Goal: Communication & Community: Answer question/provide support

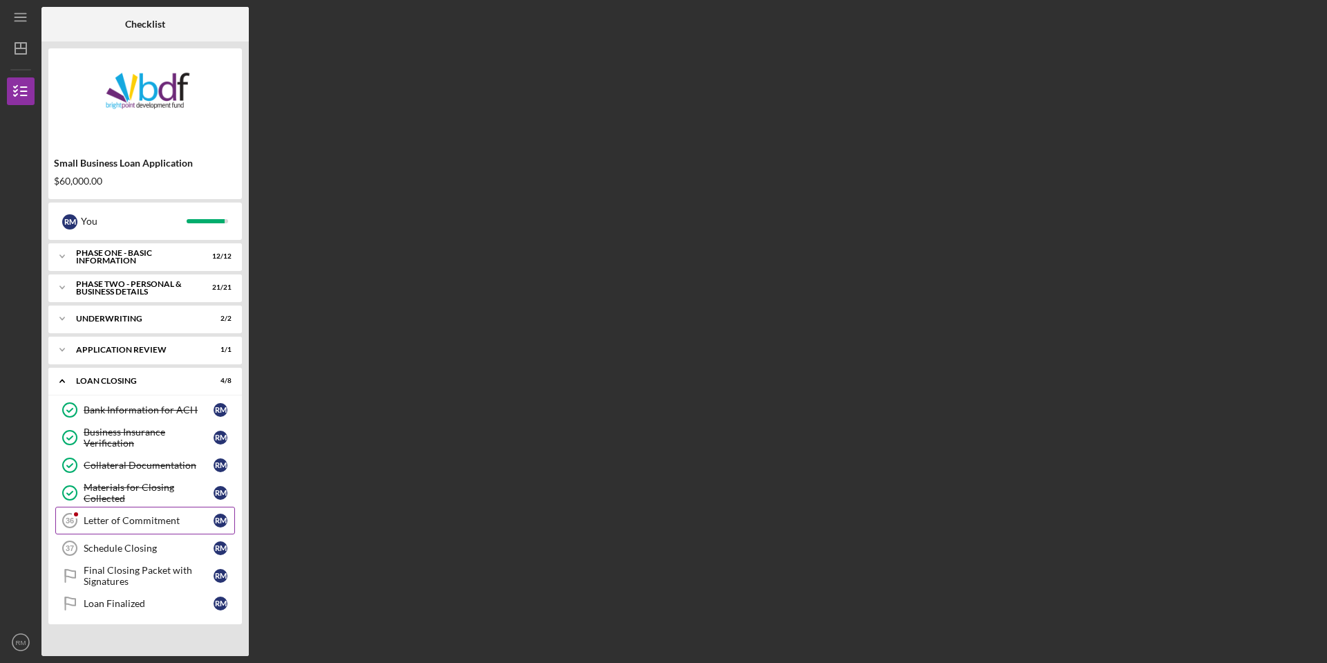
click at [114, 528] on link "Letter of Commitment 36 Letter of Commitment R M" at bounding box center [145, 521] width 180 height 28
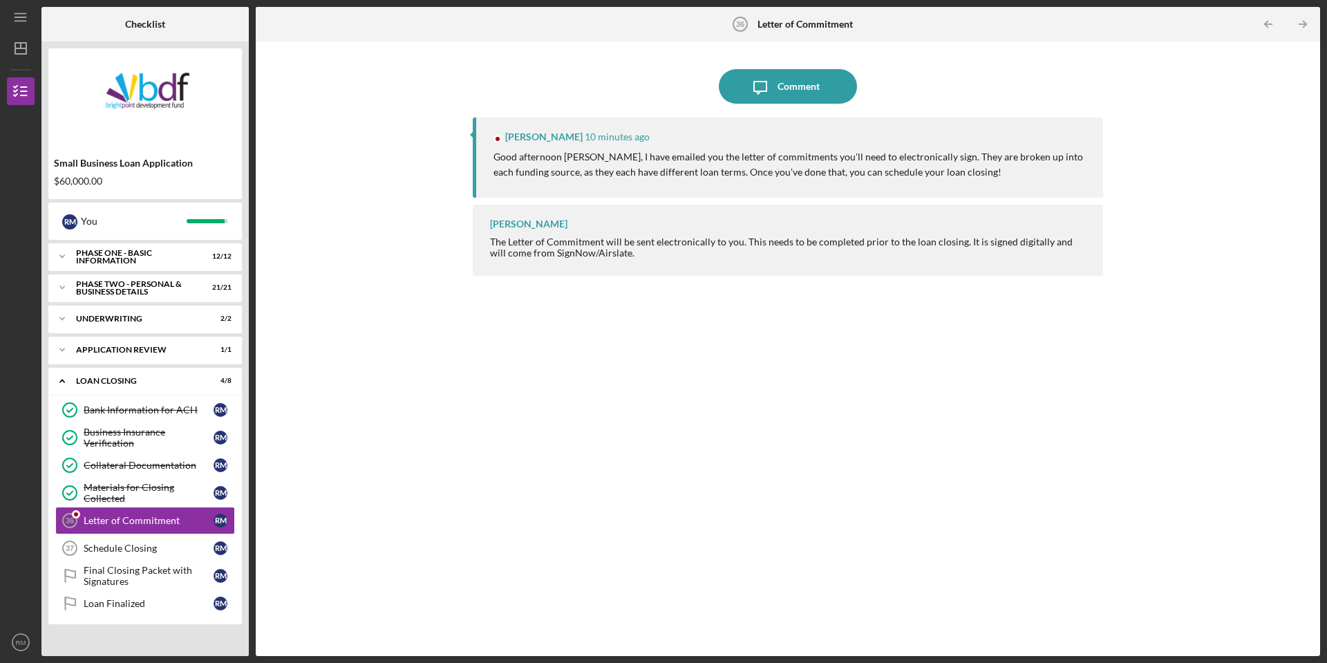
click at [604, 295] on div "Jessica Walker 10 minutes ago Good afternoon Ryan, I have emailed you the lette…" at bounding box center [788, 377] width 631 height 518
click at [877, 183] on div "Jessica Walker 10 minutes ago Good afternoon Ryan, I have emailed you the lette…" at bounding box center [788, 158] width 631 height 80
click at [938, 183] on div "Jessica Walker 10 minutes ago Good afternoon Ryan, I have emailed you the lette…" at bounding box center [788, 158] width 631 height 80
click at [776, 77] on icon "Icon/Message" at bounding box center [760, 86] width 35 height 35
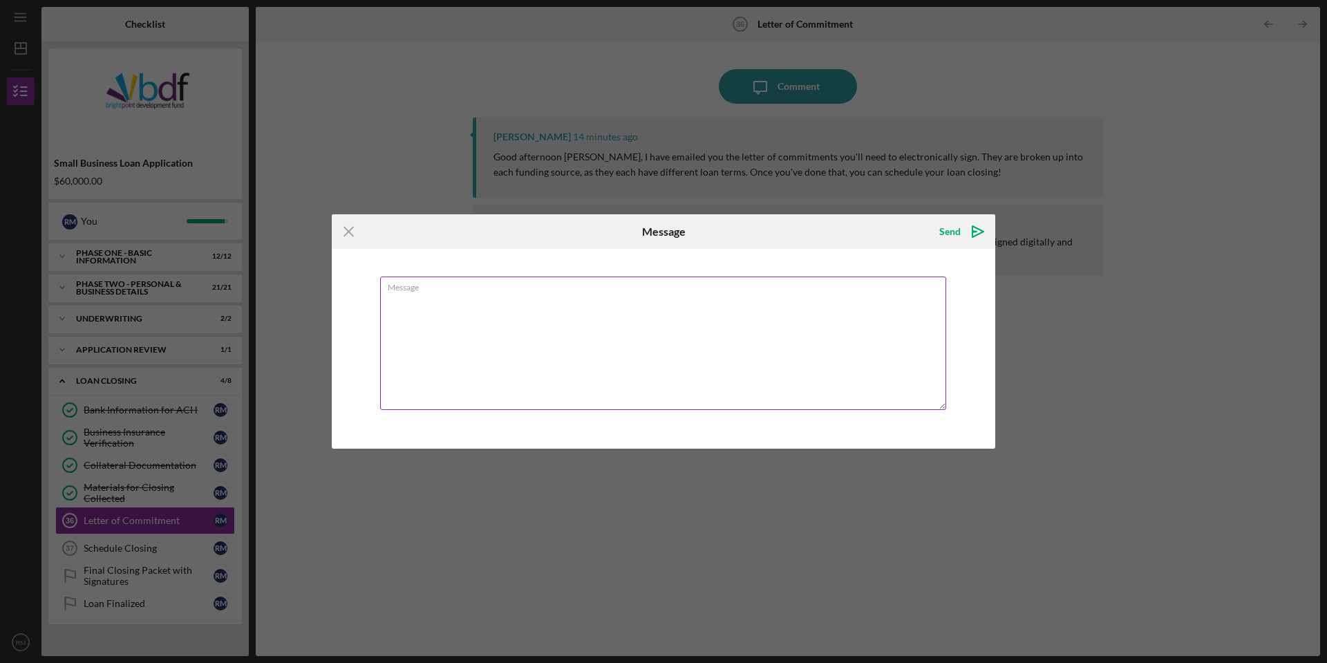
click at [487, 316] on textarea "Message" at bounding box center [663, 343] width 566 height 133
type textarea "Thanks [PERSON_NAME], I've got those both signed and downloaded for my files as…"
click at [945, 227] on div "Send" at bounding box center [950, 232] width 21 height 28
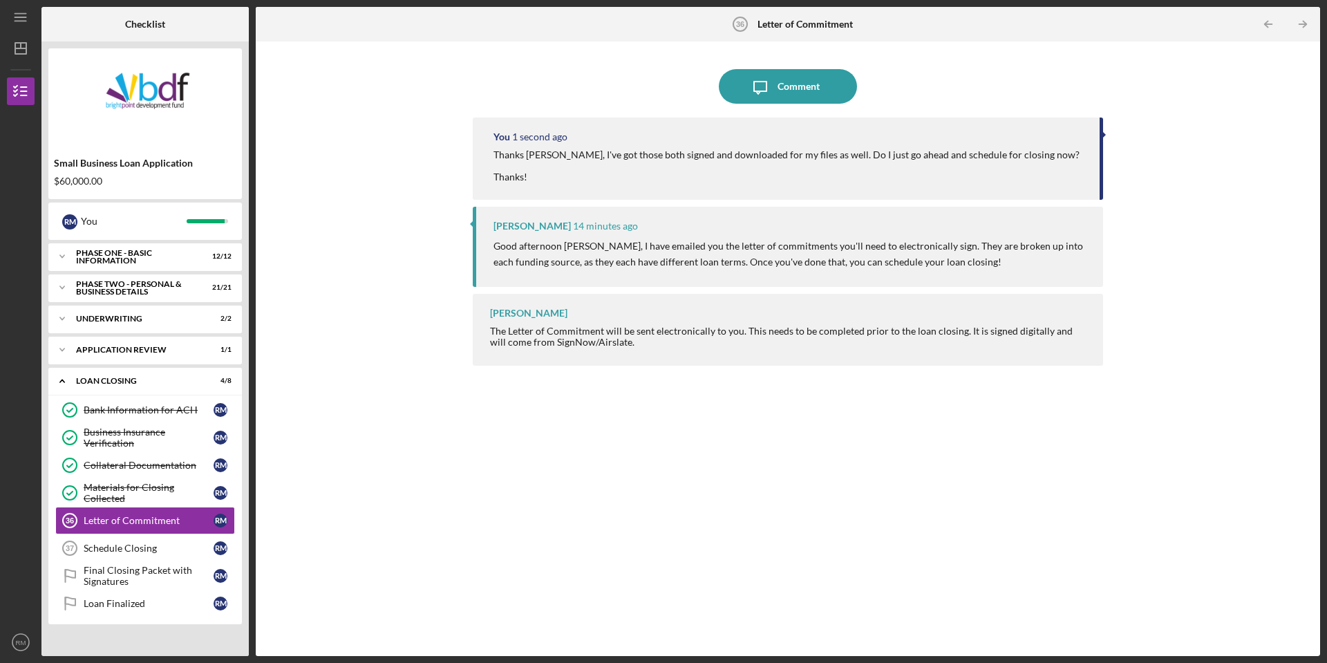
click at [342, 432] on div "Icon/Message Comment You 1 second ago Thanks Jessica, I've got those both signe…" at bounding box center [788, 348] width 1051 height 601
click at [125, 553] on div "Schedule Closing" at bounding box center [149, 548] width 130 height 11
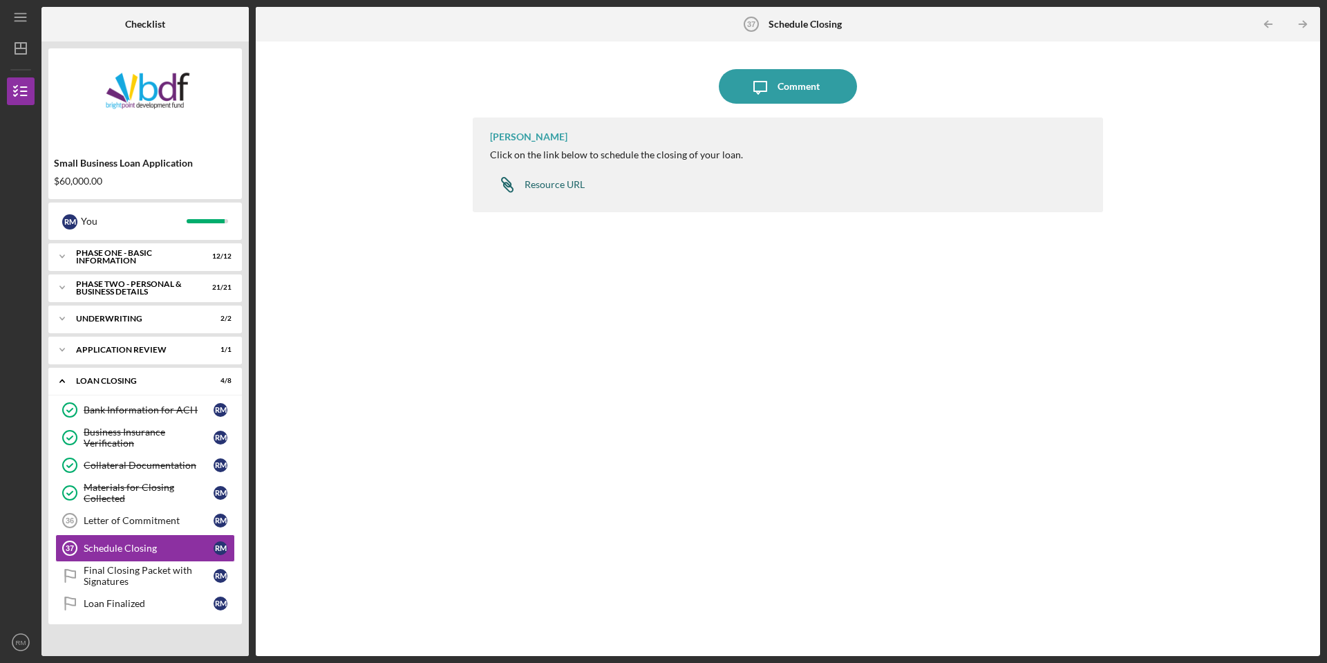
click at [549, 182] on div "Resource URL" at bounding box center [555, 184] width 60 height 11
click at [354, 495] on div "Icon/Message Comment Jeremy Kalonji Click on the link below to schedule the clo…" at bounding box center [788, 348] width 1051 height 601
click at [129, 523] on div "Letter of Commitment" at bounding box center [149, 520] width 130 height 11
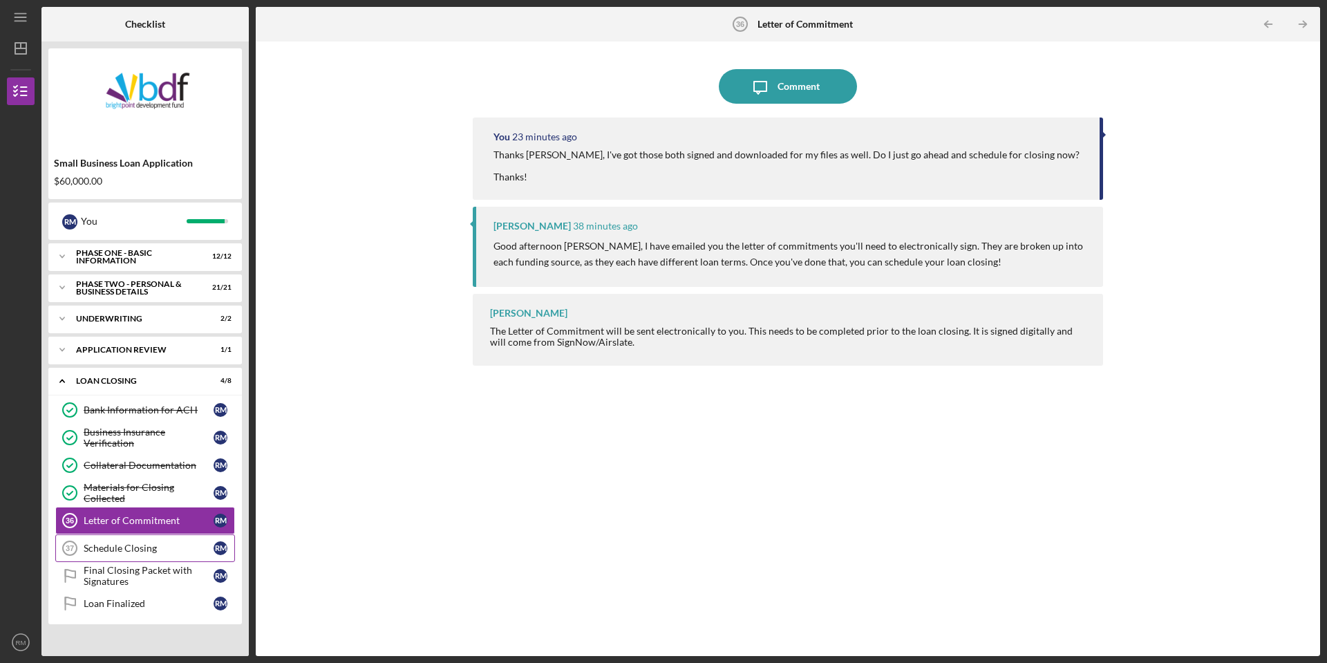
click at [133, 541] on link "Schedule Closing 37 Schedule Closing R M" at bounding box center [145, 548] width 180 height 28
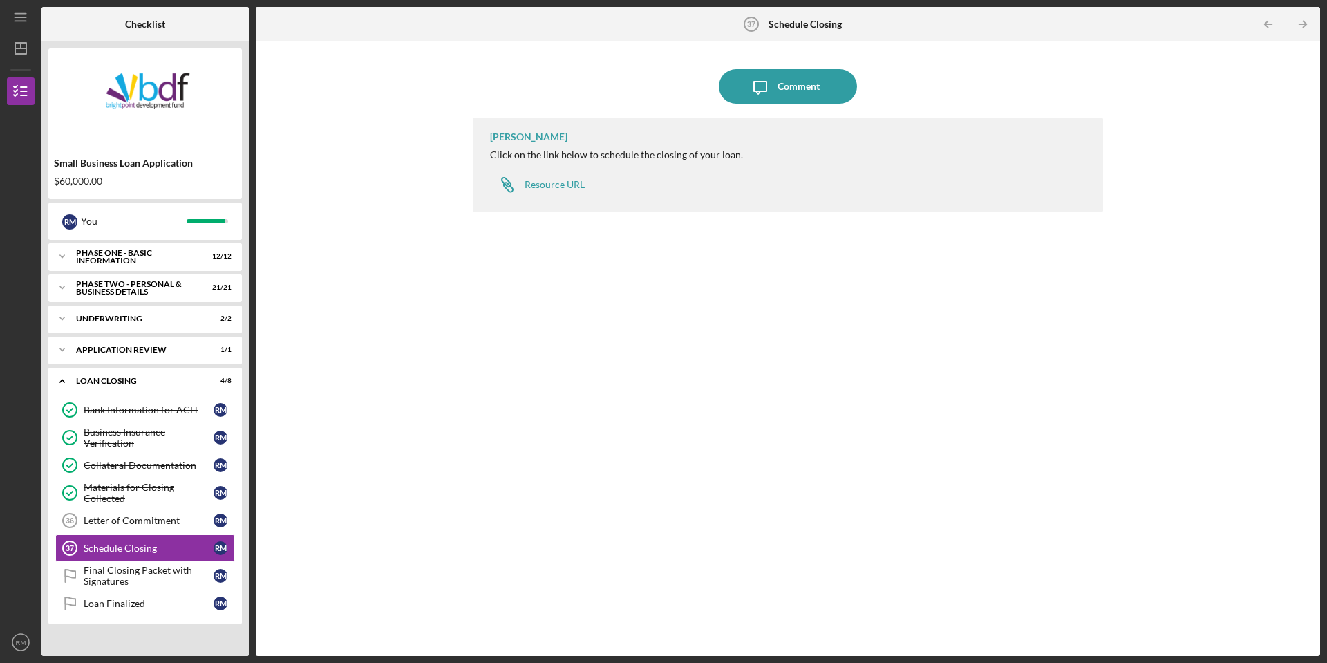
click at [438, 357] on div "Icon/Message Comment Jeremy Kalonji Click on the link below to schedule the clo…" at bounding box center [788, 348] width 1051 height 601
click at [153, 521] on div "Letter of Commitment" at bounding box center [149, 520] width 130 height 11
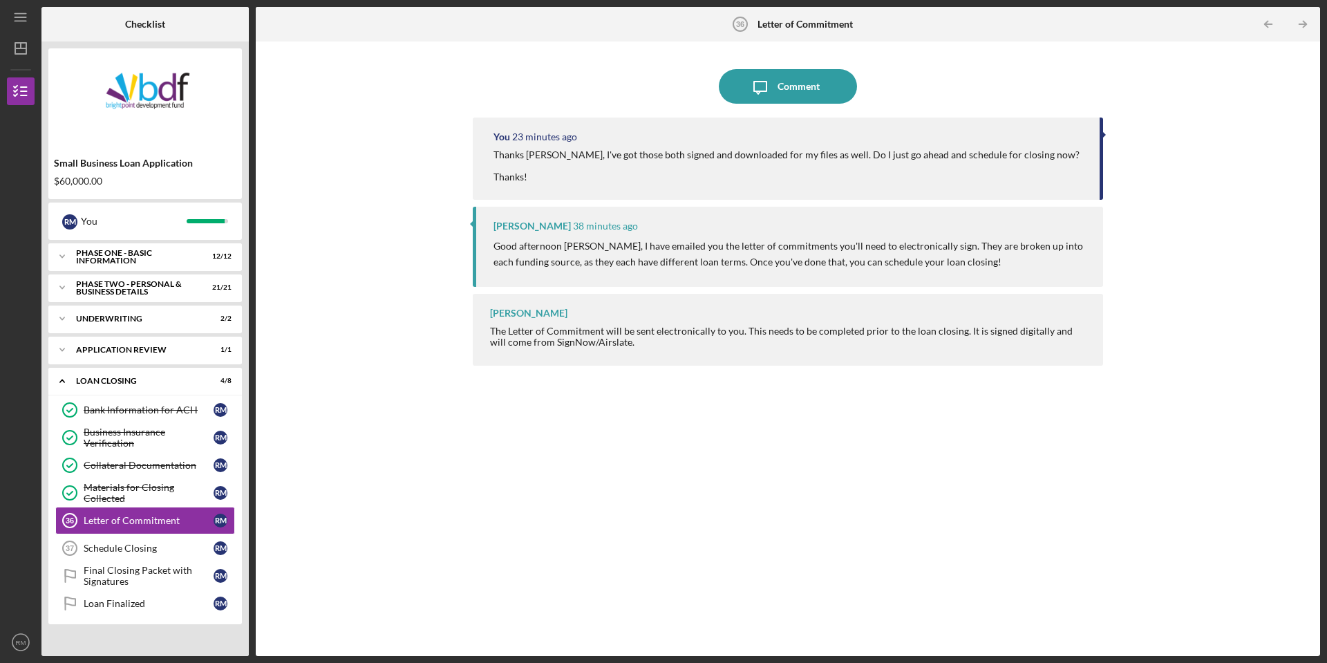
click at [380, 217] on div "Icon/Message Comment You 23 minutes ago Thanks Jessica, I've got those both sig…" at bounding box center [788, 348] width 1051 height 601
click at [784, 82] on div "Comment" at bounding box center [799, 86] width 42 height 35
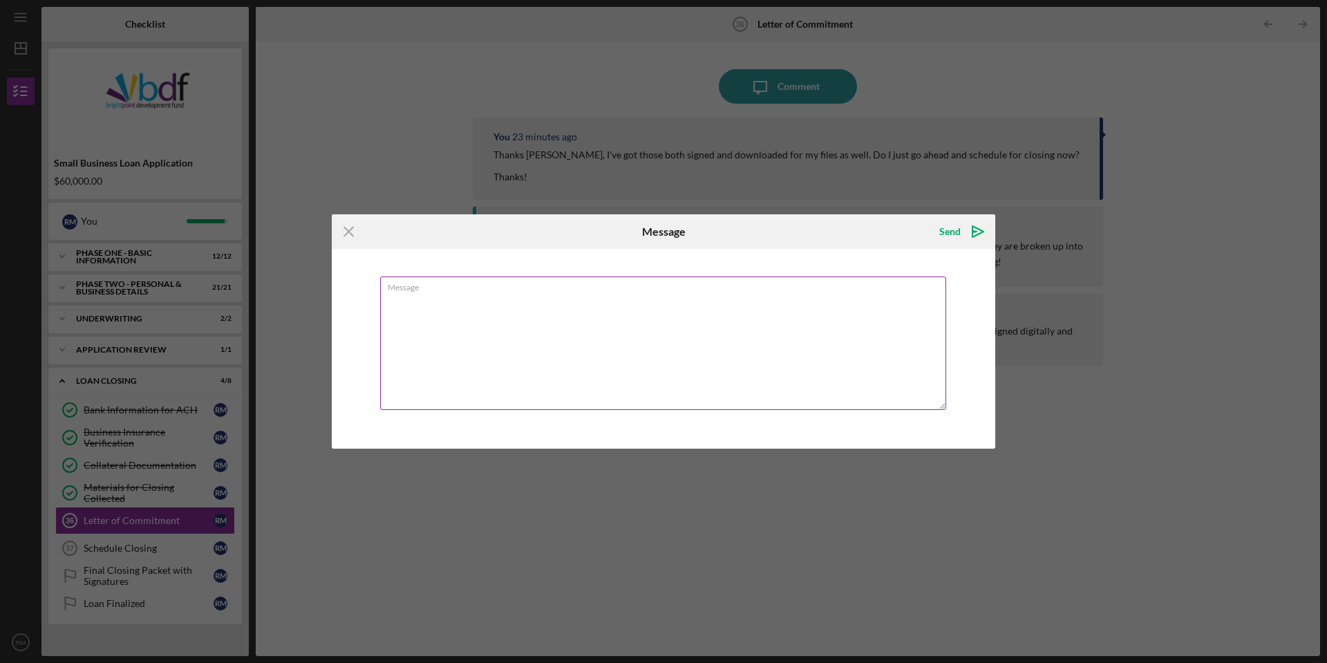
click at [466, 313] on textarea "Message" at bounding box center [663, 343] width 566 height 133
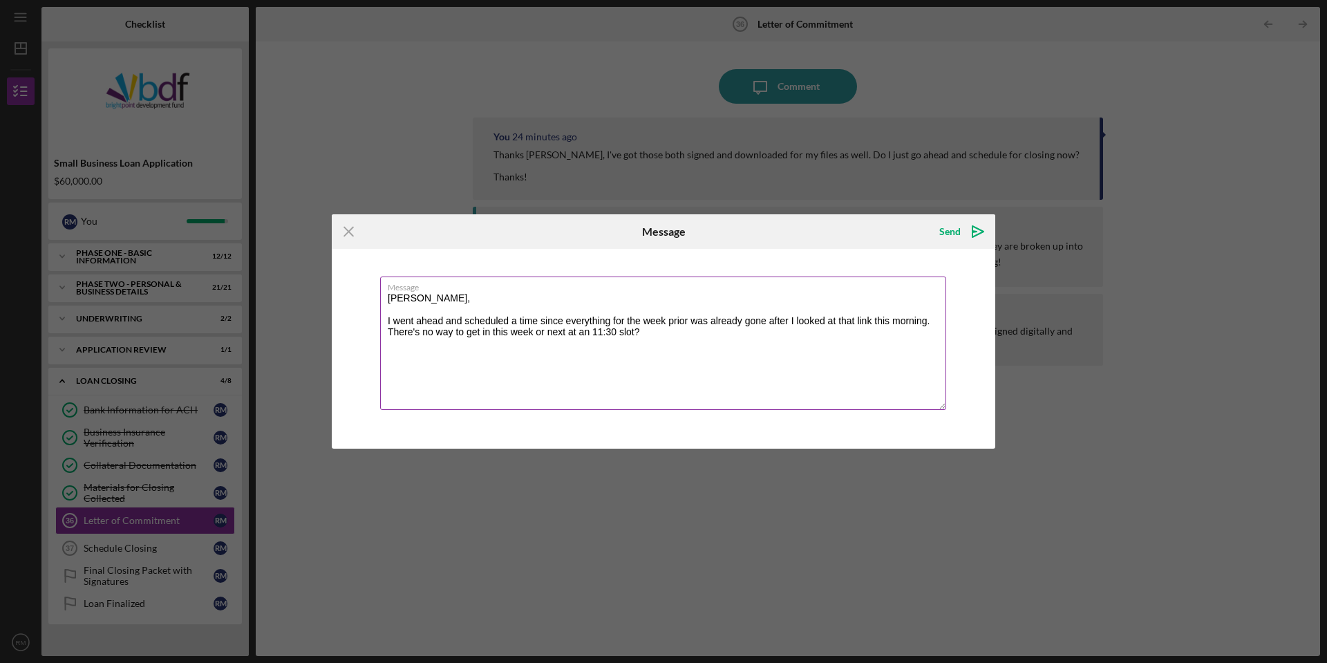
click at [696, 345] on textarea "Jessica, I went ahead and scheduled a time since everything for the week prior …" at bounding box center [663, 343] width 566 height 133
click at [708, 343] on textarea "Jessica, I went ahead and scheduled a time since everything for the week prior …" at bounding box center [663, 343] width 566 height 133
type textarea "[PERSON_NAME], I went ahead and scheduled a time since everything for the week …"
click at [964, 232] on icon "Icon/icon-invite-send" at bounding box center [978, 231] width 35 height 35
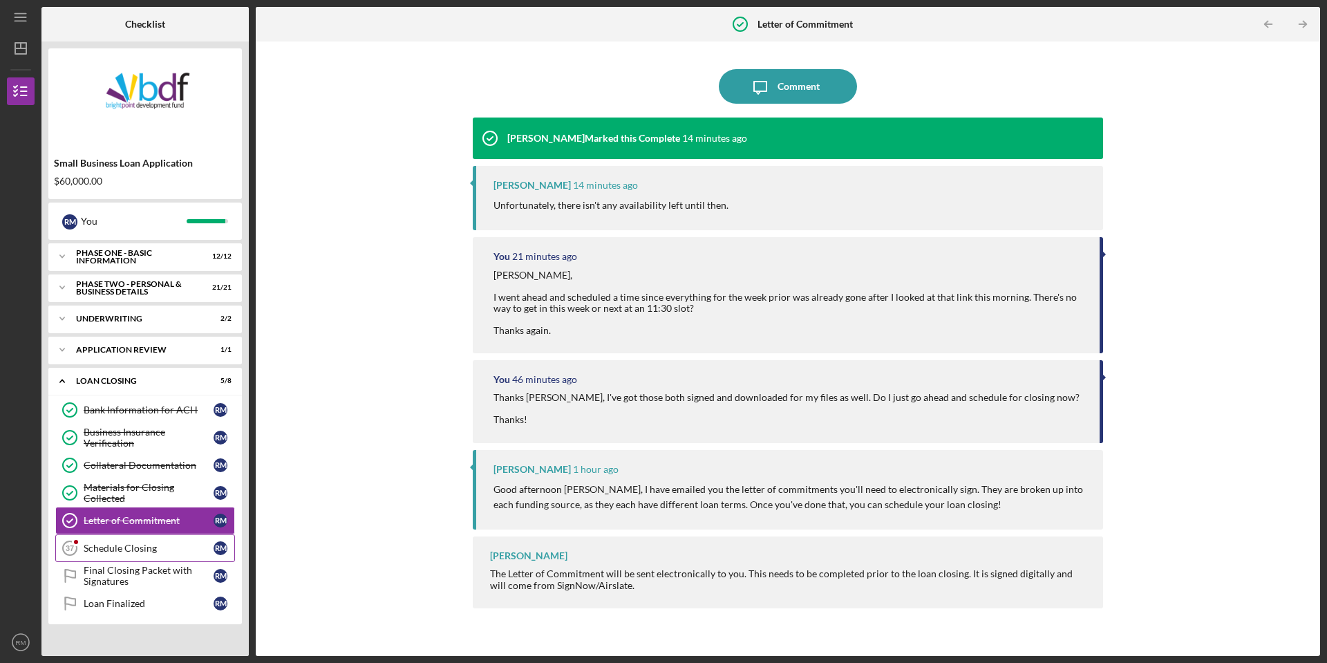
click at [129, 547] on div "Schedule Closing" at bounding box center [149, 548] width 130 height 11
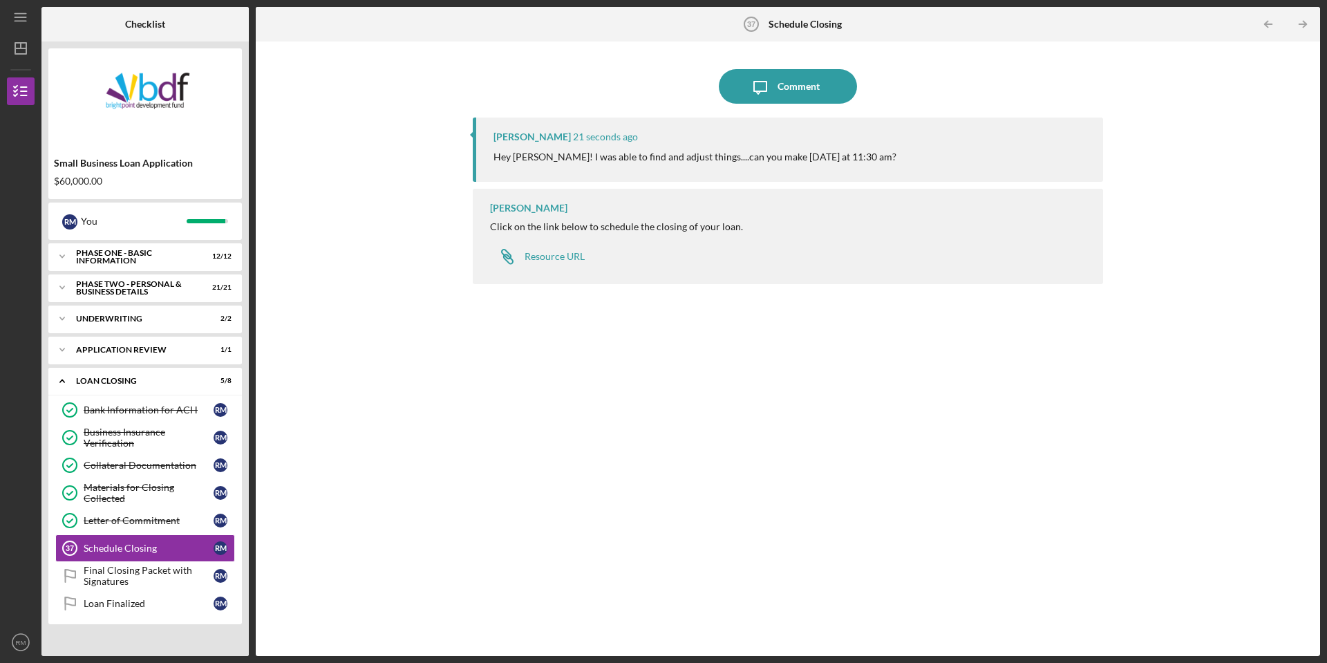
click at [851, 168] on div "Jessica Walker 21 seconds ago Hey Ryan! I was able to find and adjust things...…" at bounding box center [788, 150] width 631 height 64
click at [980, 147] on div "Jessica Walker 34 seconds ago Hey Ryan! I was able to find and adjust things...…" at bounding box center [788, 150] width 631 height 64
click at [823, 86] on button "Icon/Message Comment" at bounding box center [788, 86] width 138 height 35
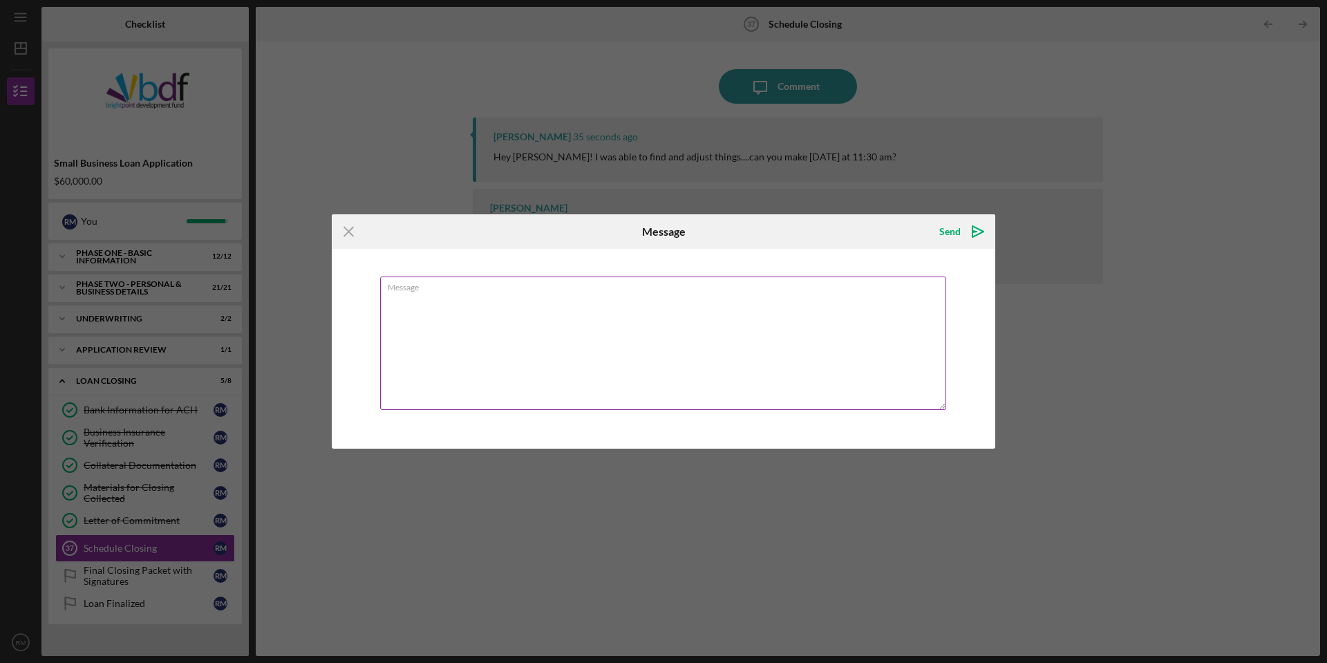
click at [497, 322] on textarea "Message" at bounding box center [663, 343] width 566 height 133
click at [644, 324] on textarea "Jessica, I can absolutely make that work, thank you so much!" at bounding box center [663, 343] width 566 height 133
type textarea "Jessica, I can absolutely make that work, thank you so much!"
click at [958, 238] on div "Send" at bounding box center [950, 232] width 21 height 28
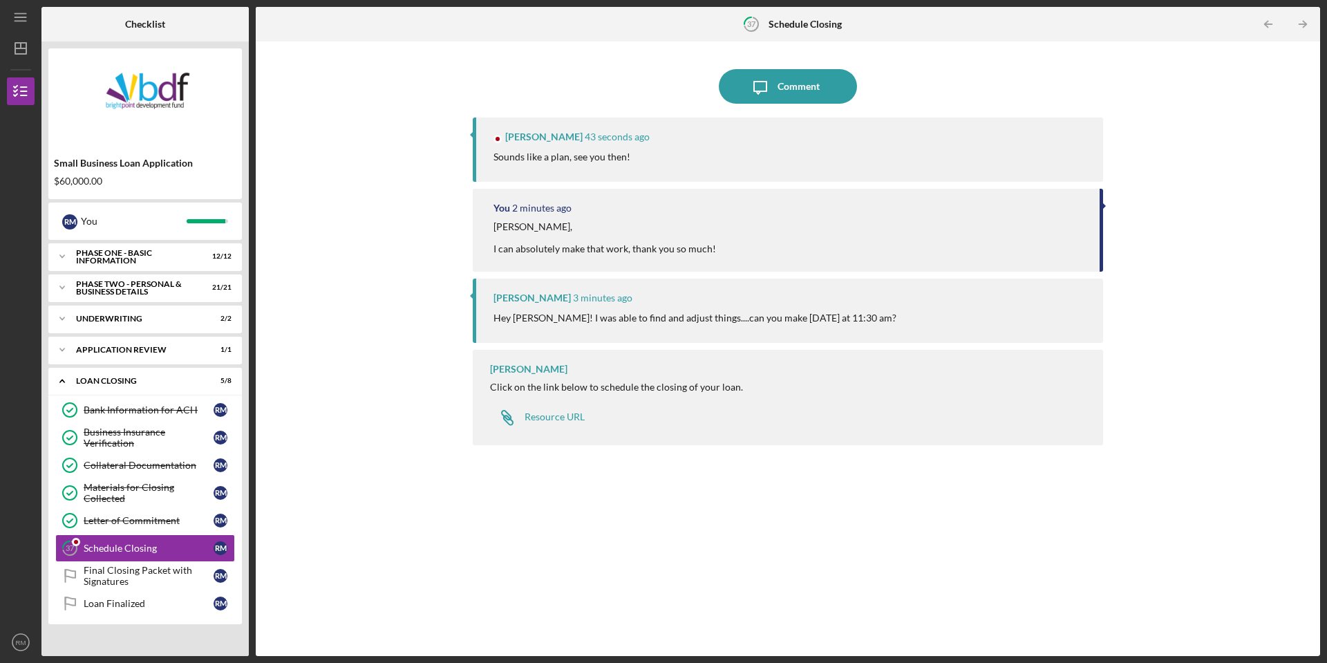
click at [674, 150] on div "Sounds like a plan, see you then!" at bounding box center [792, 156] width 596 height 15
click at [126, 577] on div "Final Closing Packet with Signatures" at bounding box center [149, 576] width 130 height 22
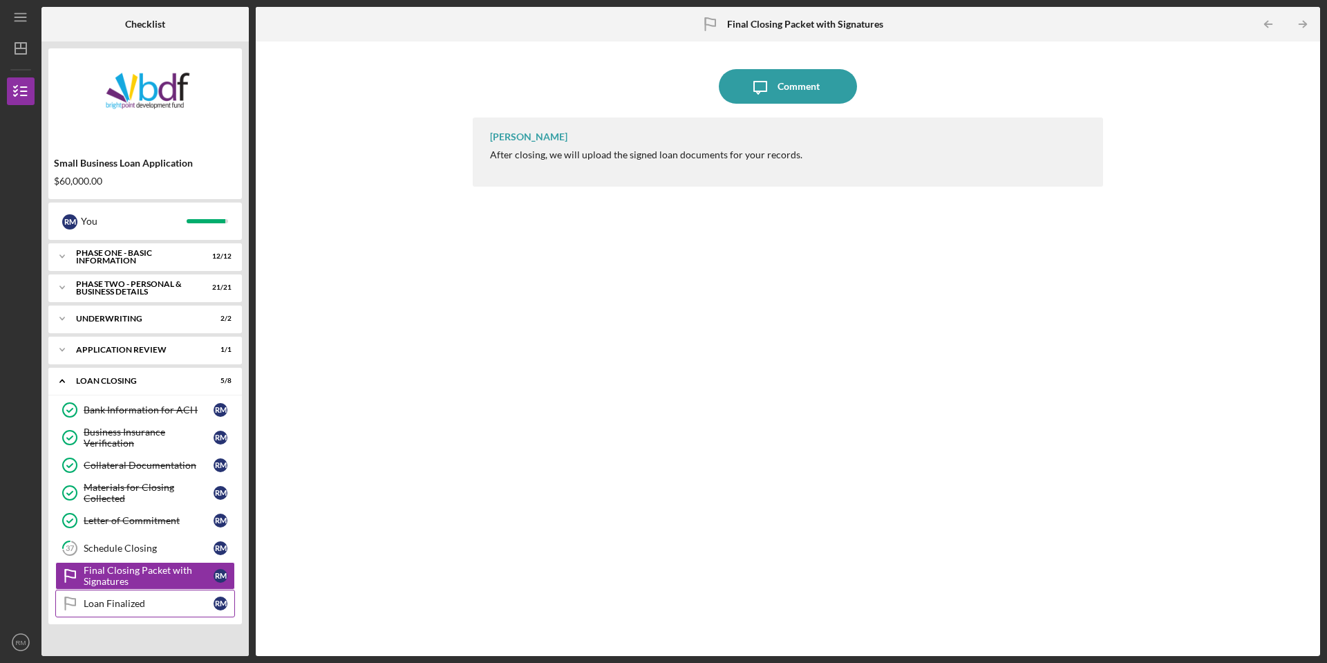
click at [120, 606] on div "Loan Finalized" at bounding box center [149, 603] width 130 height 11
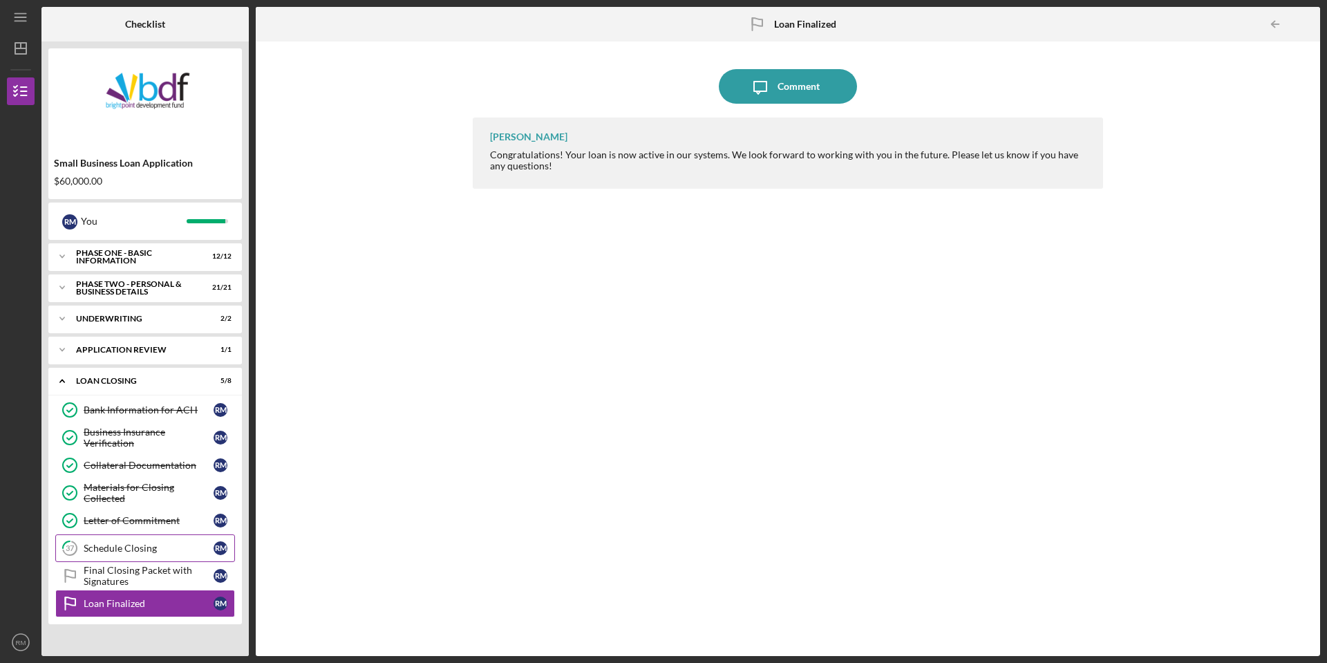
click at [116, 555] on link "37 Schedule Closing R M" at bounding box center [145, 548] width 180 height 28
